Goal: Communication & Community: Answer question/provide support

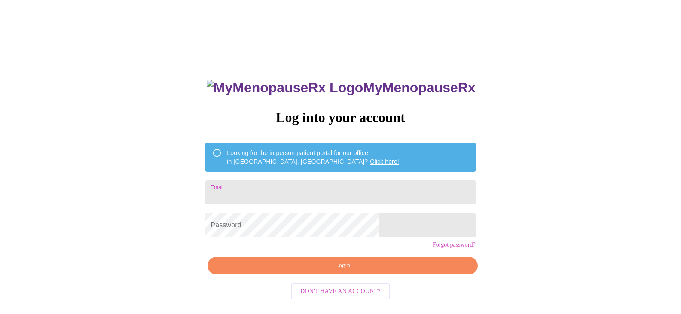
click at [325, 187] on input "Email" at bounding box center [340, 192] width 270 height 24
type input "[EMAIL_ADDRESS][DOMAIN_NAME]"
click at [340, 271] on span "Login" at bounding box center [342, 265] width 250 height 11
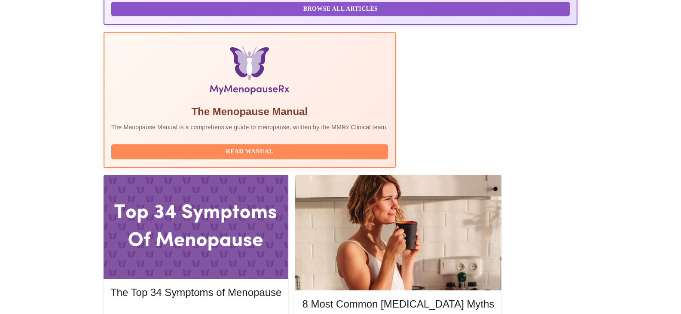
scroll to position [258, 0]
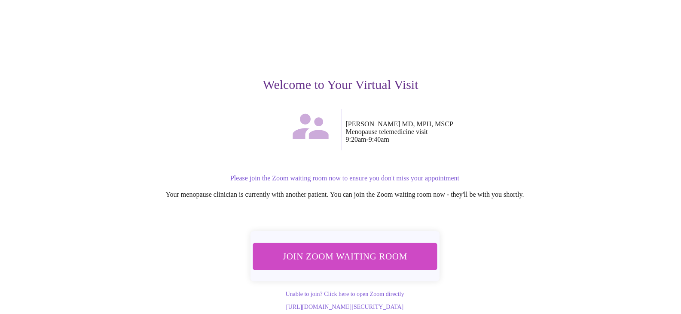
scroll to position [45, 0]
click at [360, 248] on span "Join Zoom Waiting Room" at bounding box center [344, 256] width 161 height 16
